Goal: Information Seeking & Learning: Check status

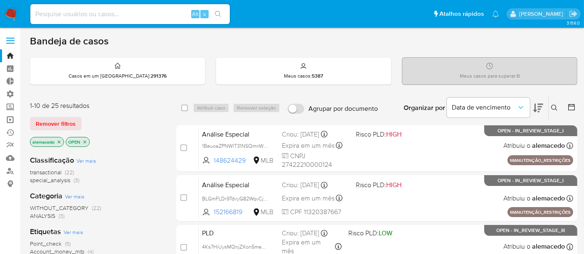
click at [9, 117] on link "Operações em massa" at bounding box center [49, 119] width 99 height 13
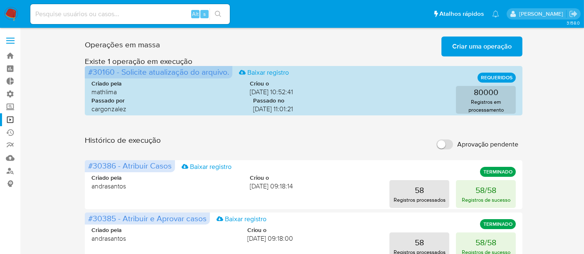
click at [462, 47] on span "Criar uma operação" at bounding box center [481, 46] width 59 height 18
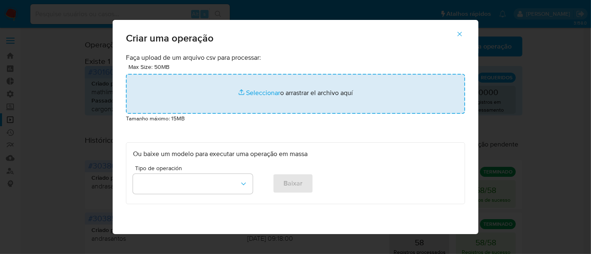
click at [261, 89] on input "file" at bounding box center [295, 94] width 339 height 40
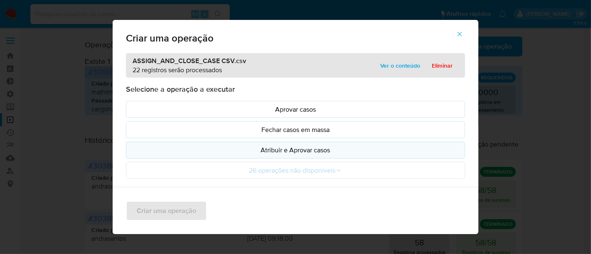
click at [293, 150] on p "Atribuir e Aprovar casos" at bounding box center [295, 150] width 325 height 10
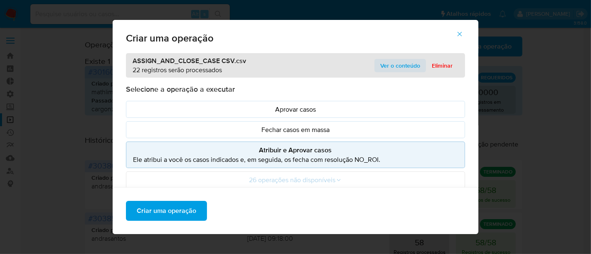
click at [408, 66] on span "Ver o conteúdo" at bounding box center [400, 66] width 40 height 12
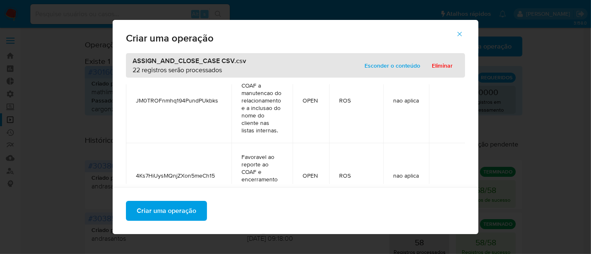
scroll to position [1577, 0]
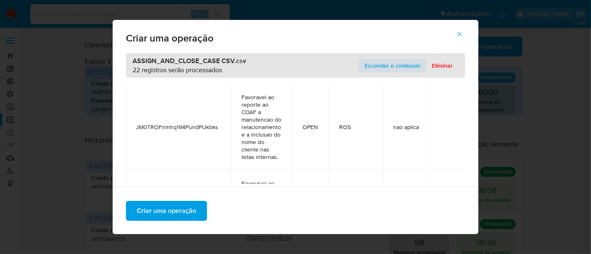
click at [393, 69] on span "Esconder o conteúdo" at bounding box center [392, 66] width 56 height 12
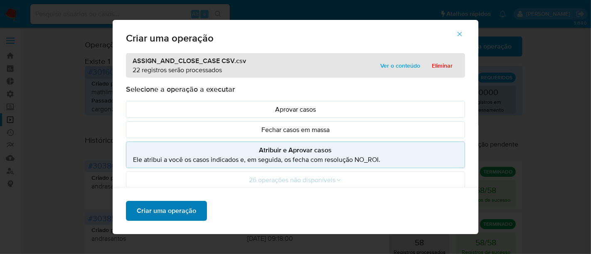
click at [162, 208] on span "Criar uma operação" at bounding box center [166, 211] width 59 height 18
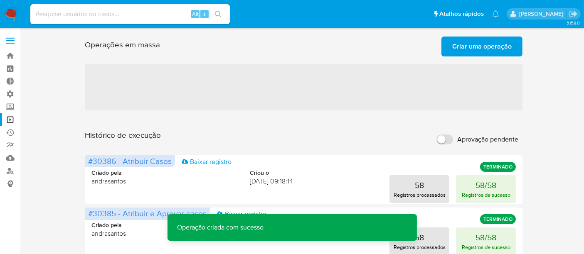
click at [469, 49] on span "Criar uma operação" at bounding box center [481, 46] width 59 height 18
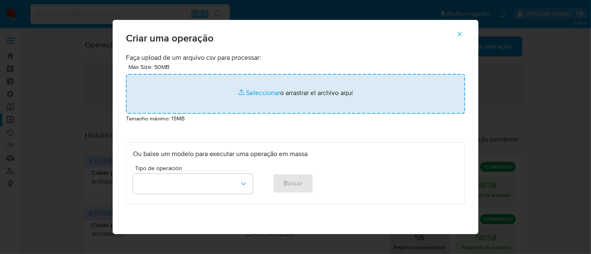
click at [249, 92] on input "file" at bounding box center [295, 94] width 339 height 40
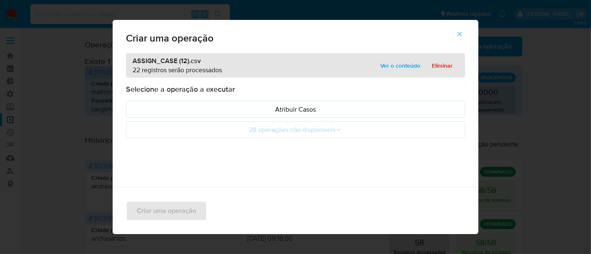
click at [408, 65] on span "Ver o conteúdo" at bounding box center [400, 66] width 40 height 12
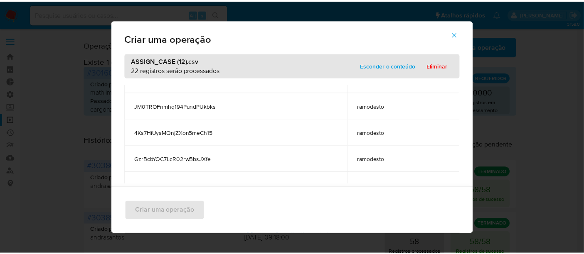
scroll to position [506, 0]
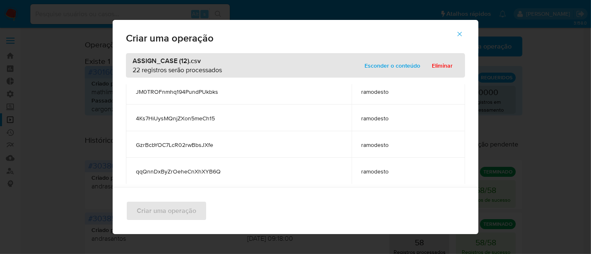
click at [383, 67] on span "Esconder o conteúdo" at bounding box center [392, 66] width 56 height 12
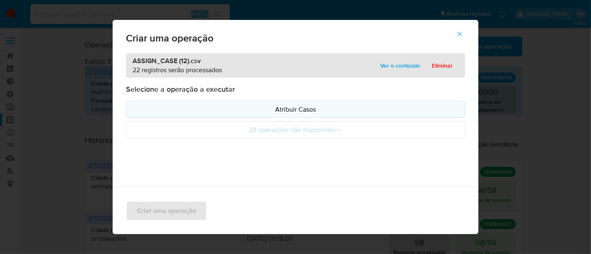
click at [292, 111] on p "Atribuir Casos" at bounding box center [295, 110] width 325 height 10
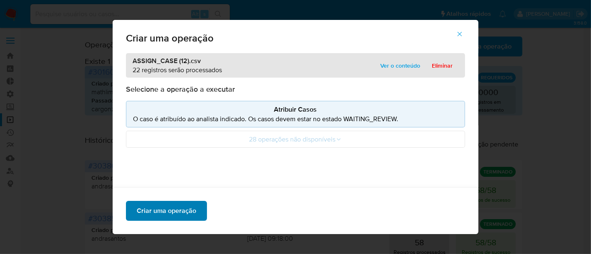
click at [153, 215] on span "Criar uma operação" at bounding box center [166, 211] width 59 height 18
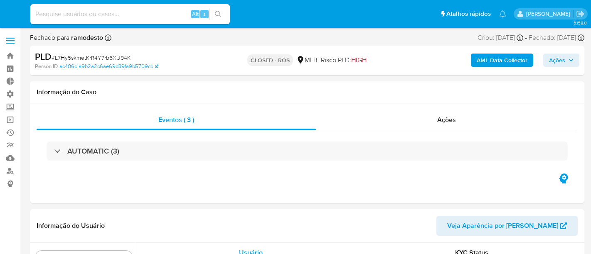
select select "10"
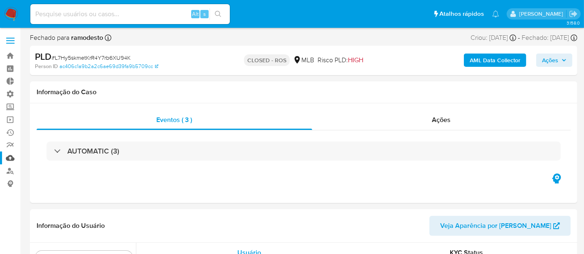
scroll to position [391, 0]
click at [10, 116] on link "Operações em massa" at bounding box center [49, 119] width 99 height 13
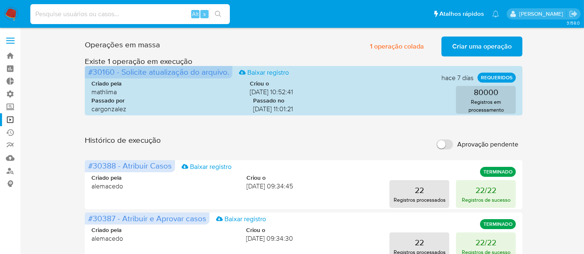
click at [52, 17] on input at bounding box center [129, 14] width 199 height 11
paste input "2021962218"
type input "2021962218"
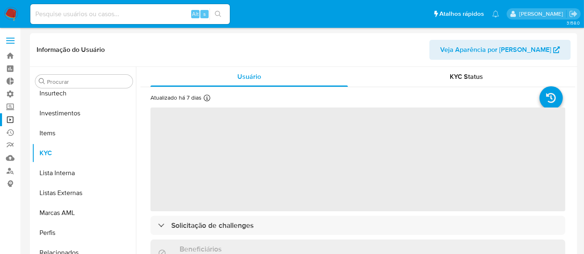
scroll to position [391, 0]
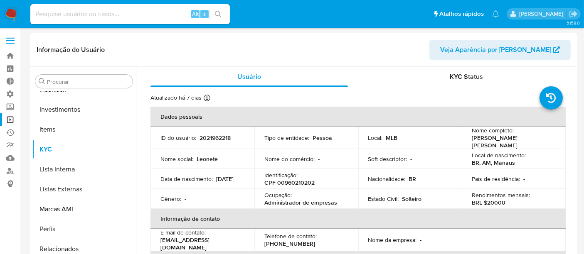
select select "10"
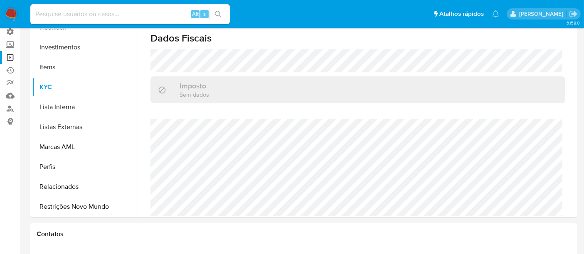
scroll to position [69, 0]
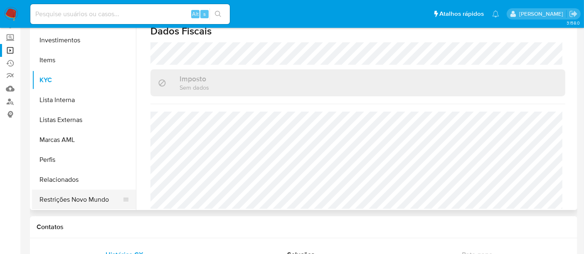
click at [86, 196] on button "Restrições Novo Mundo" at bounding box center [80, 200] width 97 height 20
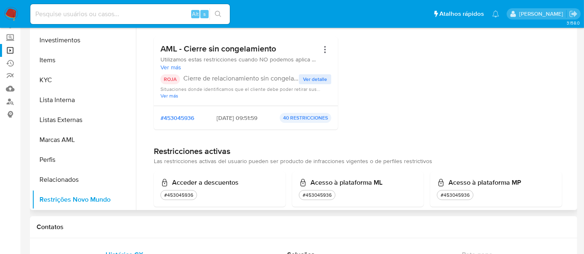
scroll to position [0, 0]
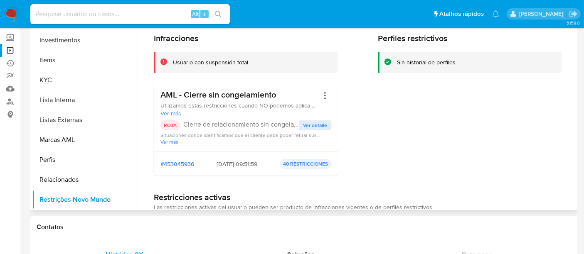
click at [313, 121] on span "Ver detalle" at bounding box center [315, 125] width 24 height 8
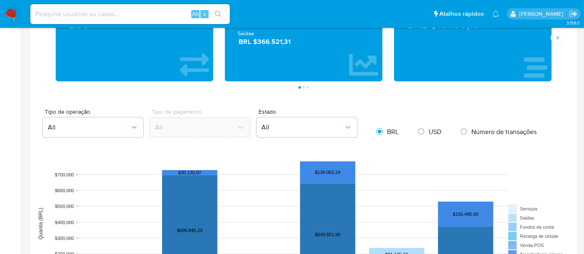
scroll to position [439, 0]
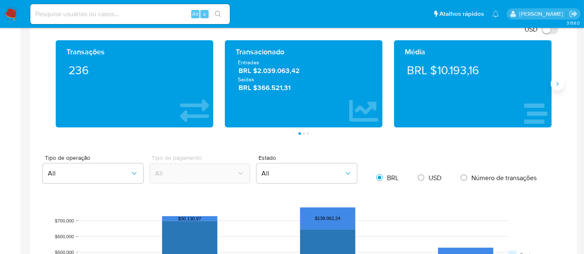
click at [557, 86] on icon "Siguiente" at bounding box center [557, 84] width 7 height 7
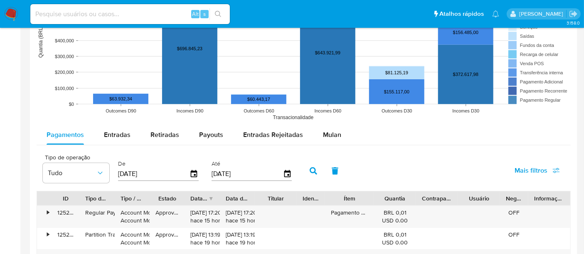
scroll to position [716, 0]
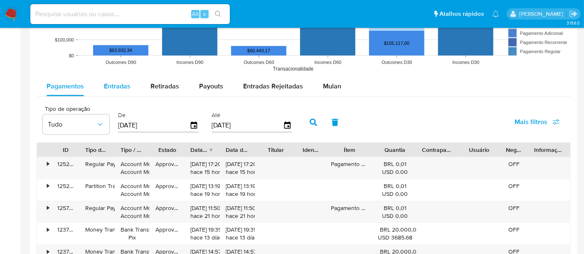
click at [125, 83] on span "Entradas" at bounding box center [117, 86] width 27 height 10
select select "10"
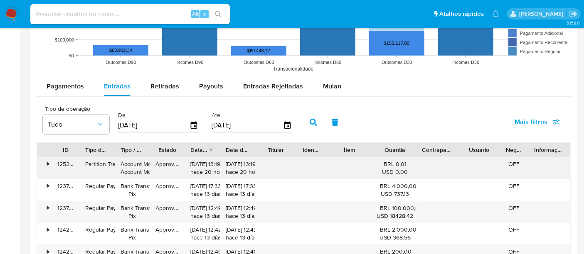
click at [44, 162] on div "•" at bounding box center [44, 168] width 15 height 22
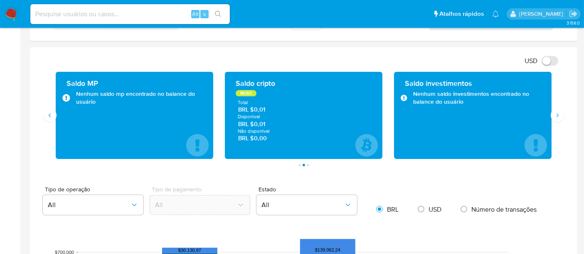
scroll to position [393, 0]
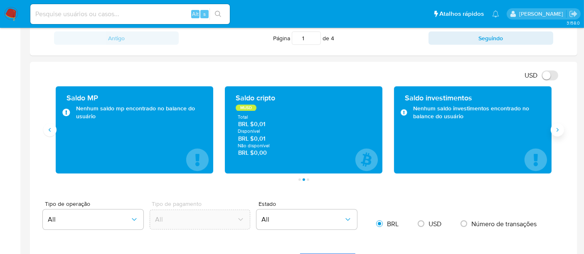
click at [558, 131] on icon "Siguiente" at bounding box center [557, 130] width 7 height 7
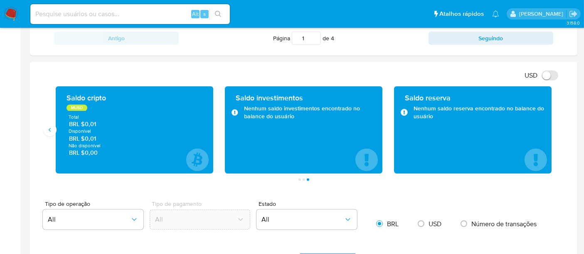
click at [57, 132] on div "Saldo cripto MUSD Total BRL $0,01 Disponível BRL $0,01 Não disponível BRL $0,00" at bounding box center [134, 129] width 157 height 87
click at [52, 133] on button "Anterior" at bounding box center [49, 129] width 13 height 13
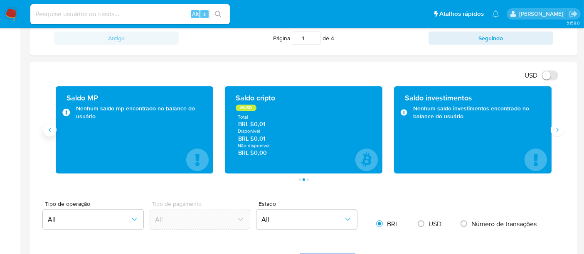
click at [51, 132] on icon "Anterior" at bounding box center [50, 130] width 7 height 7
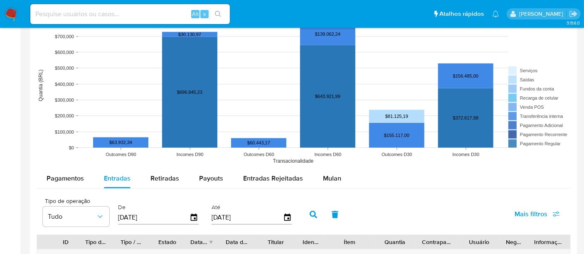
scroll to position [669, 0]
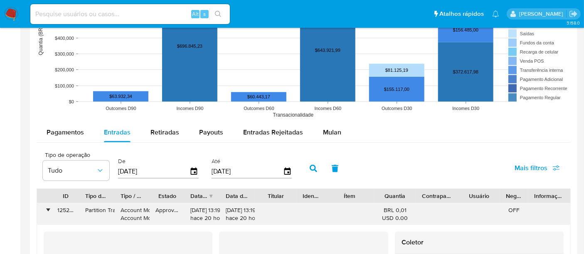
drag, startPoint x: 91, startPoint y: 209, endPoint x: 113, endPoint y: 210, distance: 21.2
click at [113, 210] on div "Partition Transfer" at bounding box center [96, 215] width 35 height 22
click at [87, 209] on div "Partition Transfer" at bounding box center [96, 211] width 23 height 8
drag, startPoint x: 87, startPoint y: 211, endPoint x: 89, endPoint y: 217, distance: 6.6
click at [87, 212] on div "Partition Transfer" at bounding box center [96, 211] width 23 height 8
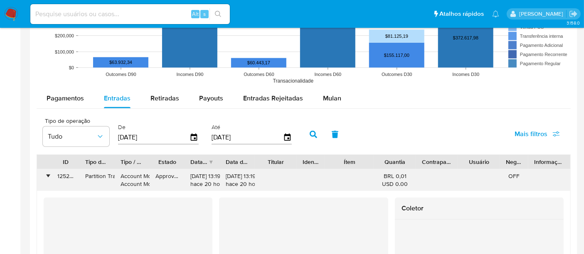
scroll to position [716, 0]
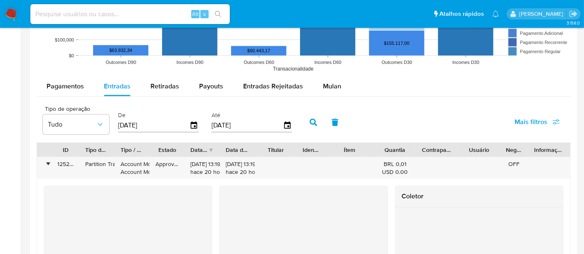
click at [130, 207] on div at bounding box center [128, 255] width 169 height 139
click at [116, 203] on div at bounding box center [128, 255] width 169 height 139
